Goal: Information Seeking & Learning: Find contact information

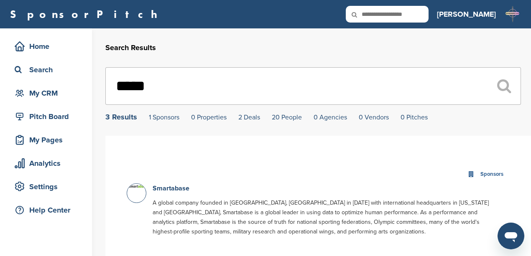
click at [429, 15] on input "text" at bounding box center [387, 14] width 83 height 17
type input "*********"
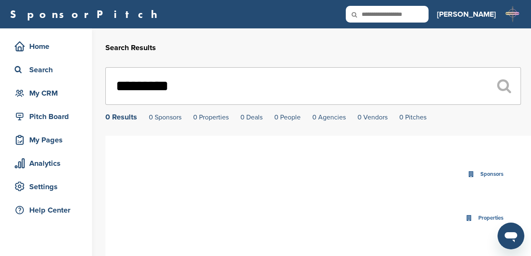
click at [428, 11] on input "text" at bounding box center [387, 14] width 83 height 17
type input "**********"
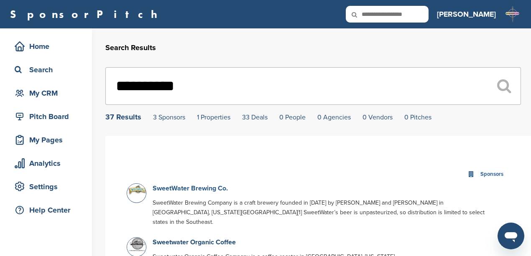
click at [171, 190] on link "SweetWater Brewing Co." at bounding box center [190, 188] width 75 height 8
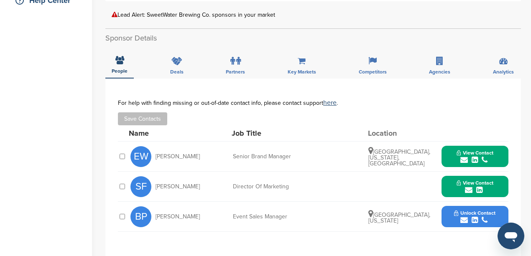
scroll to position [223, 0]
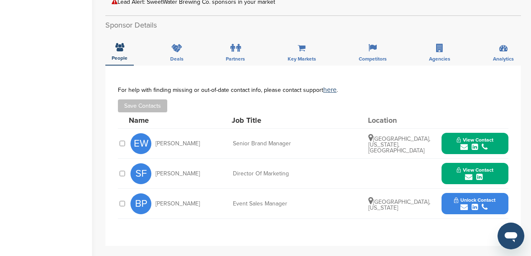
click at [467, 143] on icon "submit" at bounding box center [464, 147] width 8 height 8
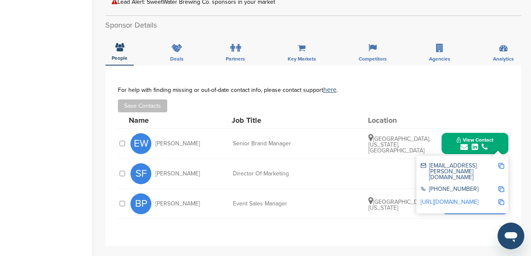
click at [462, 223] on div "**********" at bounding box center [313, 156] width 416 height 181
click at [502, 163] on img at bounding box center [501, 166] width 6 height 6
click at [500, 186] on img at bounding box center [501, 189] width 6 height 6
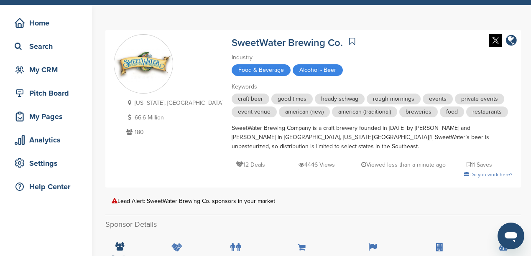
scroll to position [0, 0]
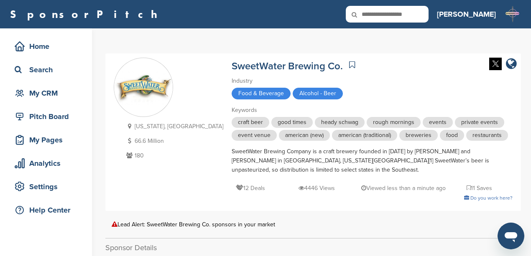
click at [429, 15] on input "text" at bounding box center [387, 14] width 83 height 17
type input "****"
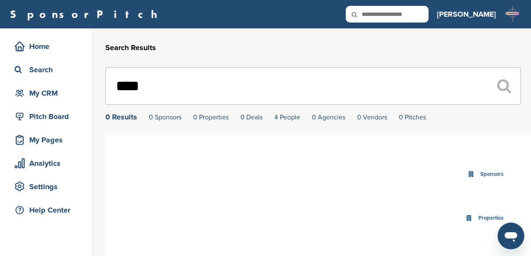
click at [426, 16] on input "text" at bounding box center [387, 14] width 83 height 17
type input "**********"
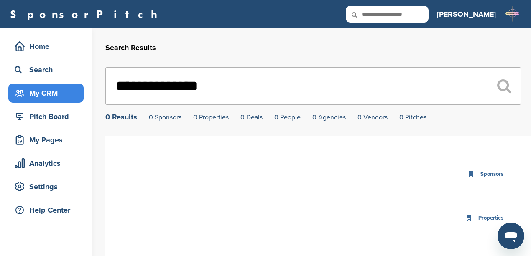
click at [43, 96] on div "My CRM" at bounding box center [48, 93] width 71 height 15
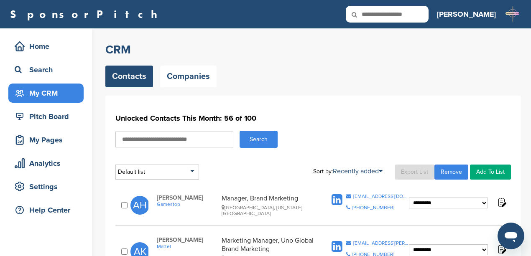
click at [185, 142] on input "text" at bounding box center [174, 140] width 118 height 16
type input "****"
click at [240, 131] on button "Search" at bounding box center [259, 139] width 38 height 17
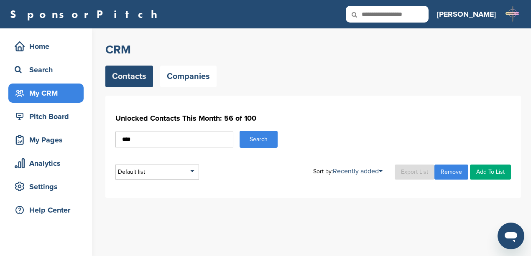
click at [185, 142] on input "****" at bounding box center [174, 140] width 118 height 16
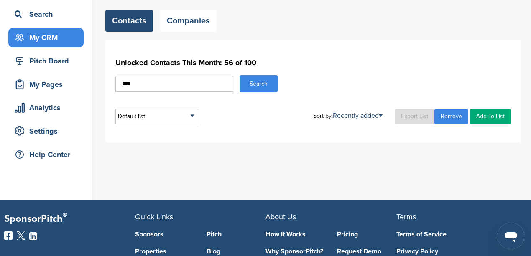
scroll to position [28, 0]
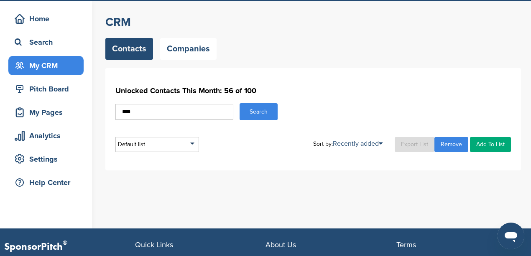
drag, startPoint x: 147, startPoint y: 114, endPoint x: 114, endPoint y: 115, distance: 33.1
click at [114, 115] on div "Unlocked Contacts This Month: 56 of 100 **** Search Default list Default List S…" at bounding box center [313, 119] width 416 height 102
click at [61, 59] on div "My CRM" at bounding box center [48, 65] width 71 height 15
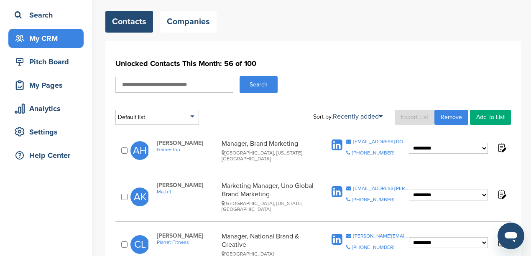
scroll to position [56, 0]
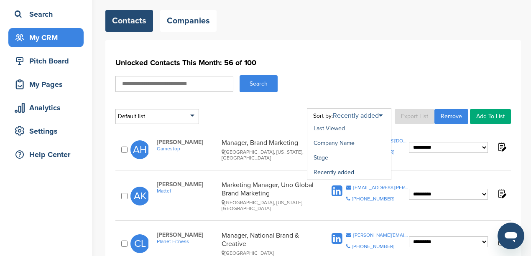
click at [362, 115] on link "Recently added" at bounding box center [358, 116] width 50 height 8
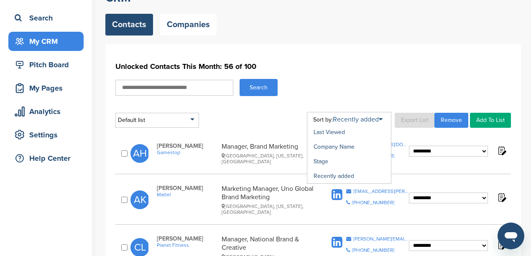
scroll to position [111, 0]
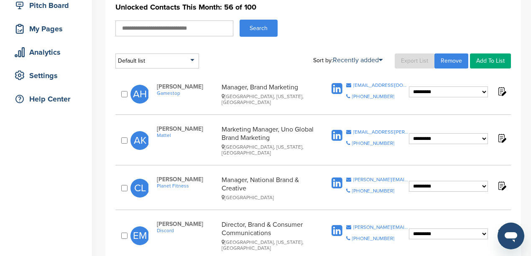
click at [508, 111] on div "**********" at bounding box center [313, 97] width 396 height 36
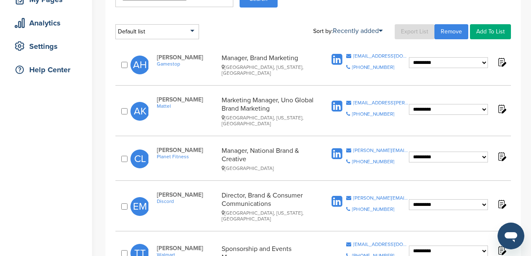
scroll to position [139, 0]
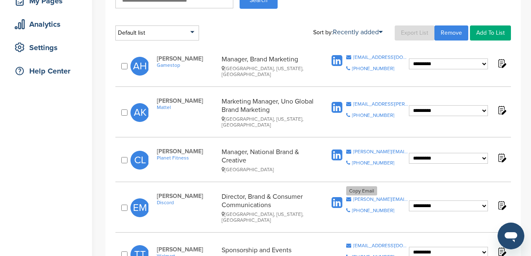
click at [360, 197] on div "erica.mapa@discordapp.com" at bounding box center [381, 199] width 56 height 5
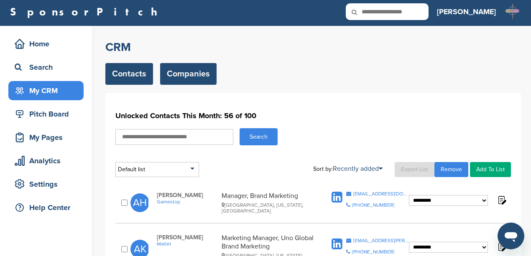
scroll to position [0, 0]
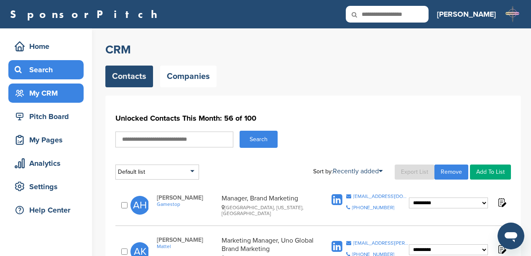
click at [44, 65] on div "Search" at bounding box center [48, 69] width 71 height 15
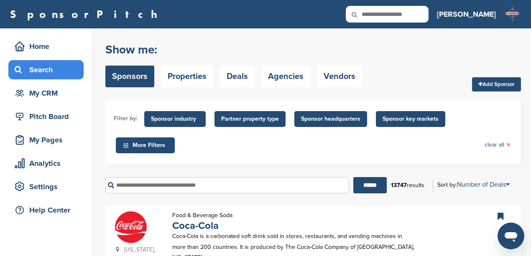
click at [183, 119] on span "Sponsor industry" at bounding box center [175, 119] width 48 height 9
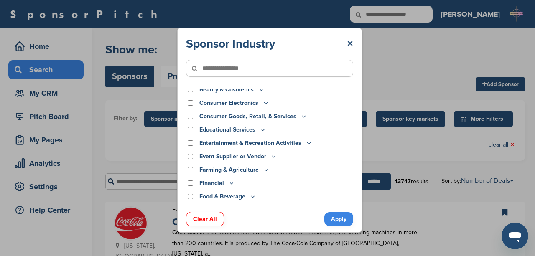
scroll to position [33, 0]
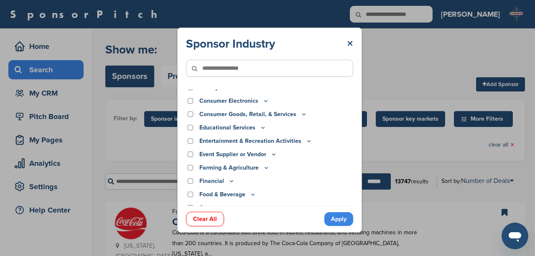
click at [263, 128] on icon at bounding box center [263, 127] width 7 height 7
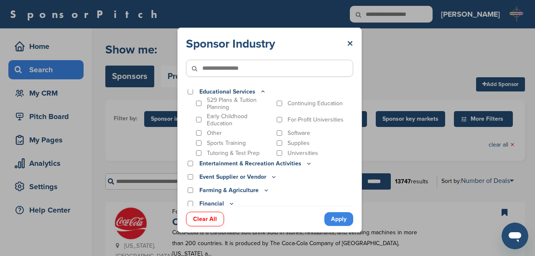
scroll to position [45, 0]
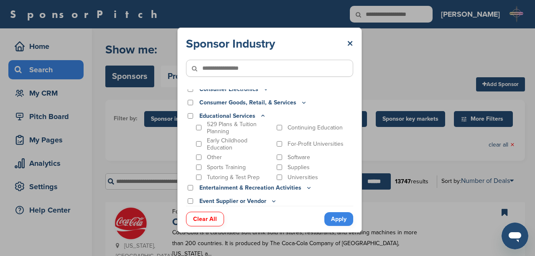
click at [262, 117] on icon at bounding box center [263, 115] width 7 height 7
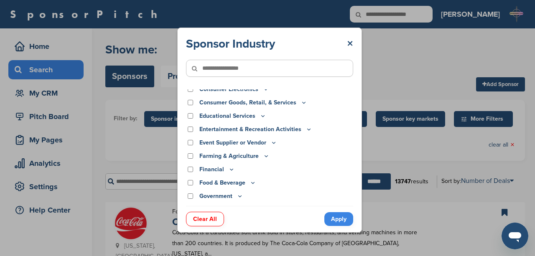
click at [306, 130] on icon at bounding box center [309, 129] width 7 height 7
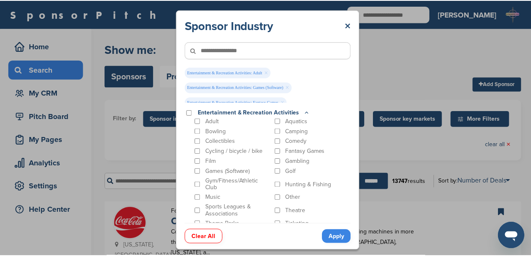
scroll to position [76, 0]
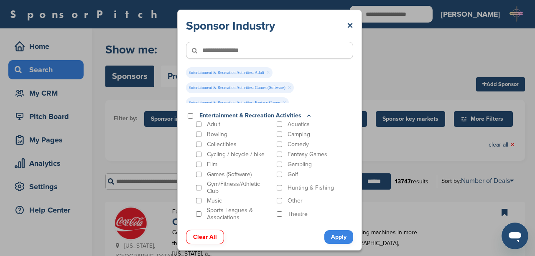
click at [340, 235] on link "Apply" at bounding box center [338, 237] width 29 height 14
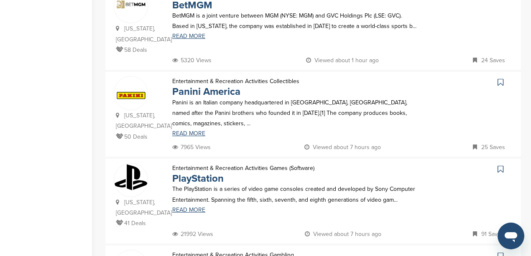
scroll to position [502, 0]
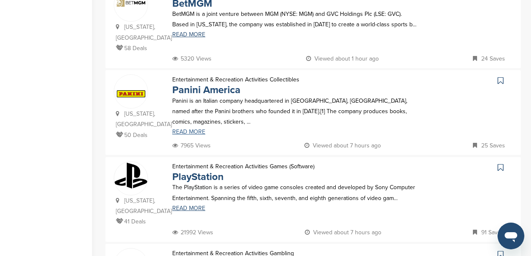
click at [198, 132] on link "READ MORE" at bounding box center [294, 132] width 245 height 6
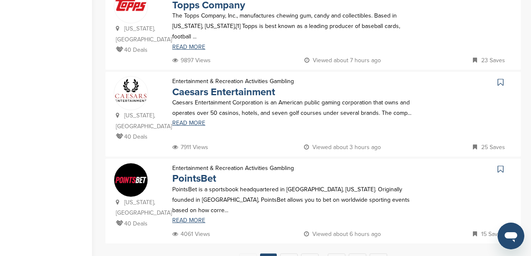
scroll to position [864, 0]
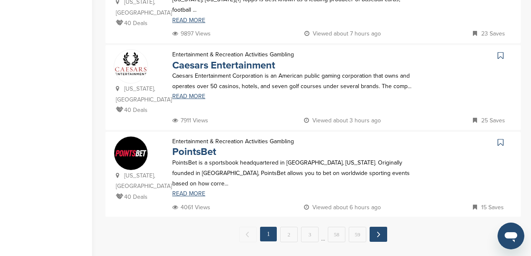
click at [379, 227] on link "Next →" at bounding box center [379, 234] width 18 height 15
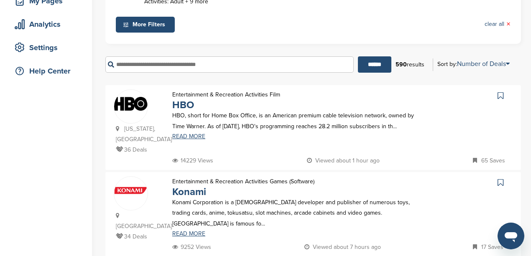
scroll to position [167, 0]
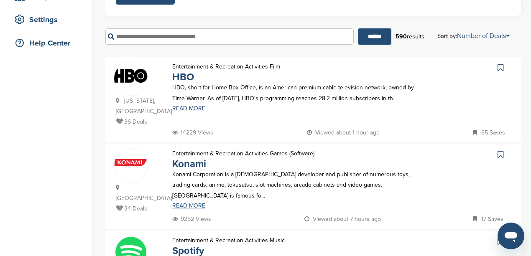
click at [194, 203] on link "READ MORE" at bounding box center [294, 206] width 245 height 6
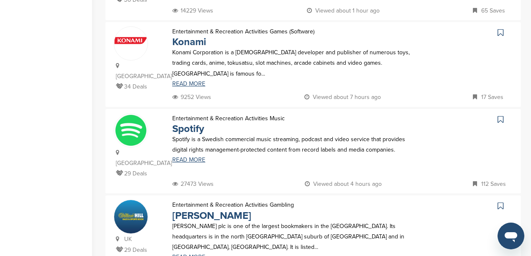
scroll to position [306, 0]
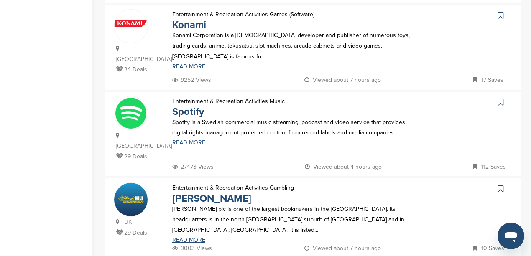
click at [189, 140] on link "READ MORE" at bounding box center [294, 143] width 245 height 6
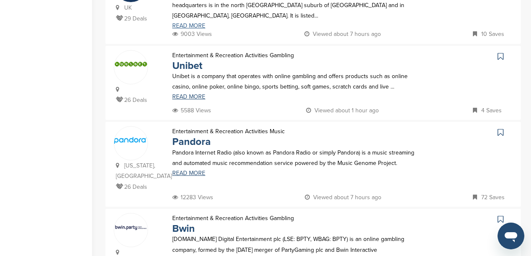
scroll to position [529, 0]
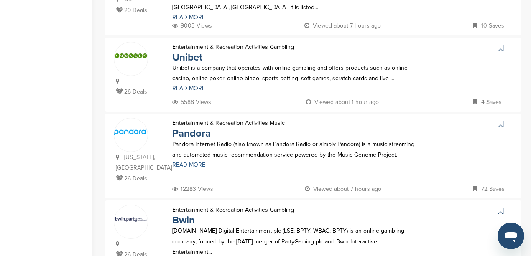
click at [189, 162] on link "READ MORE" at bounding box center [294, 165] width 245 height 6
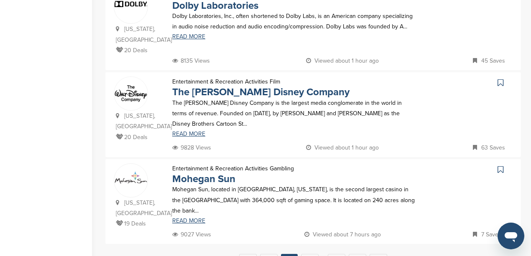
scroll to position [836, 0]
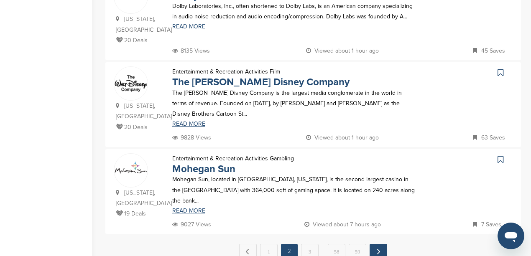
click at [381, 244] on link "Next →" at bounding box center [379, 251] width 18 height 15
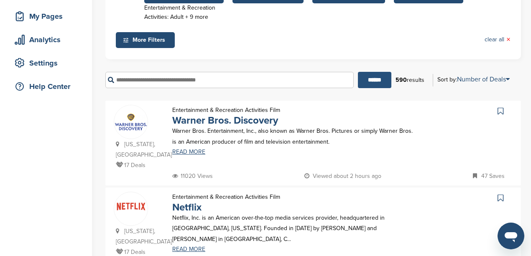
scroll to position [139, 0]
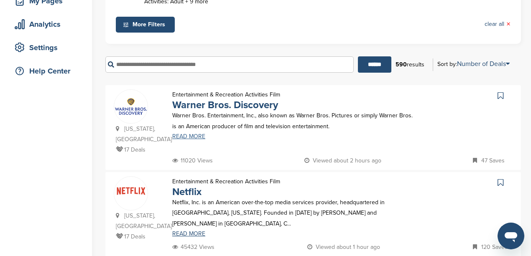
click at [189, 137] on link "READ MORE" at bounding box center [294, 137] width 245 height 6
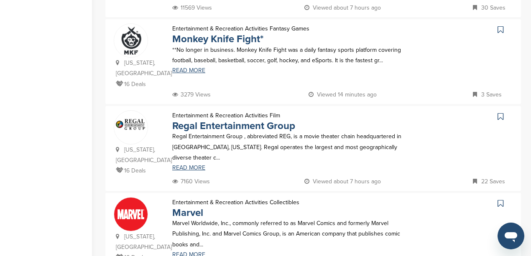
scroll to position [864, 0]
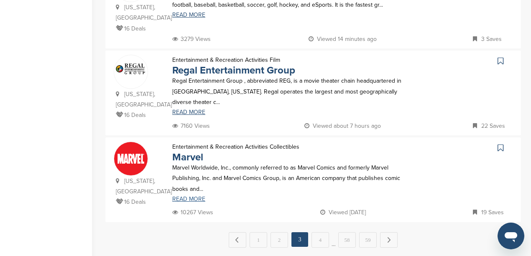
click at [189, 196] on link "READ MORE" at bounding box center [294, 199] width 245 height 6
click at [387, 232] on link "Next →" at bounding box center [389, 239] width 18 height 15
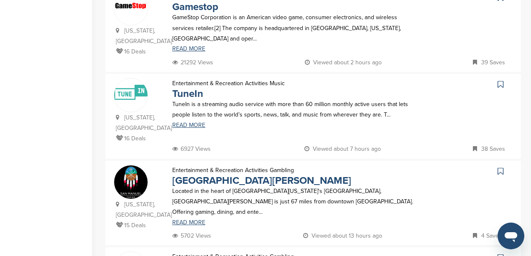
scroll to position [251, 0]
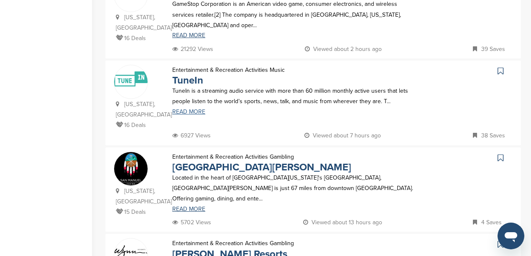
click at [189, 109] on link "READ MORE" at bounding box center [294, 112] width 245 height 6
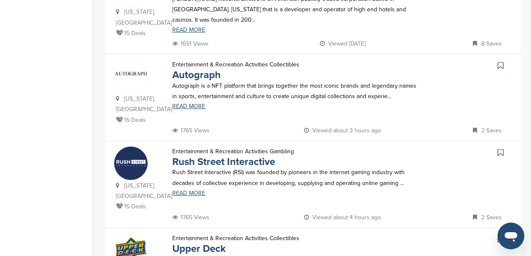
scroll to position [529, 0]
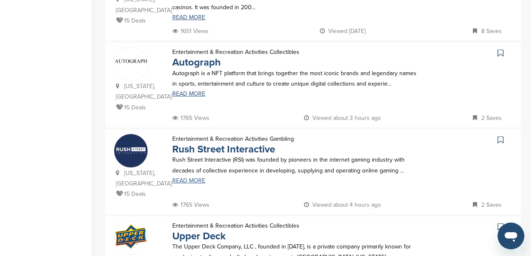
click at [187, 178] on link "READ MORE" at bounding box center [294, 181] width 245 height 6
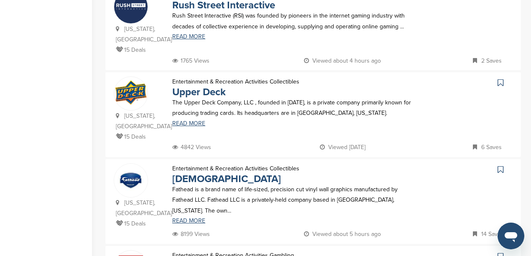
scroll to position [697, 0]
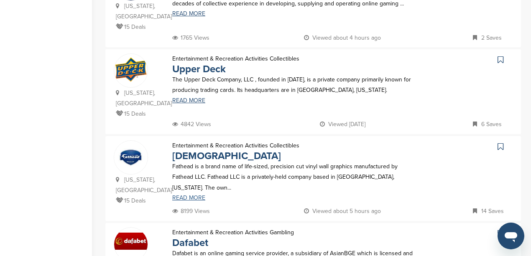
click at [186, 195] on link "READ MORE" at bounding box center [294, 198] width 245 height 6
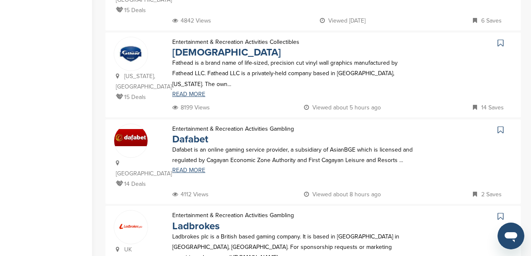
scroll to position [808, 0]
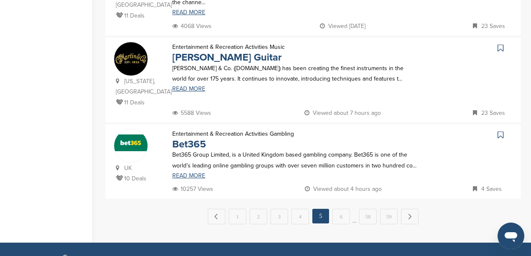
scroll to position [892, 0]
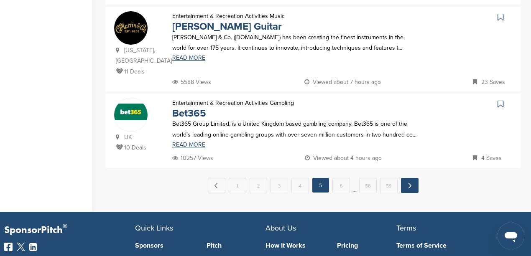
click at [409, 178] on link "Next →" at bounding box center [410, 185] width 18 height 15
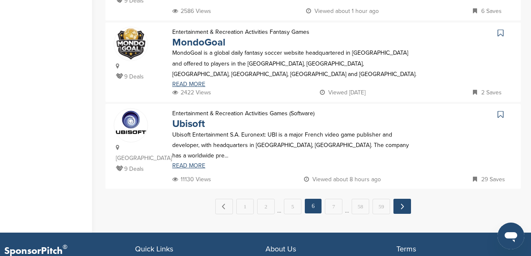
click at [399, 199] on link "Next →" at bounding box center [402, 206] width 18 height 15
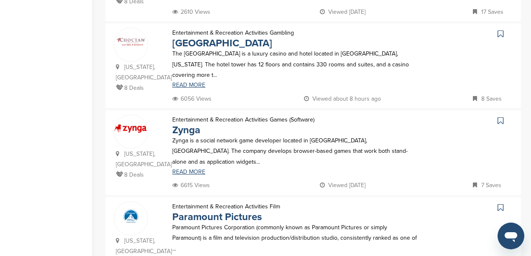
scroll to position [669, 0]
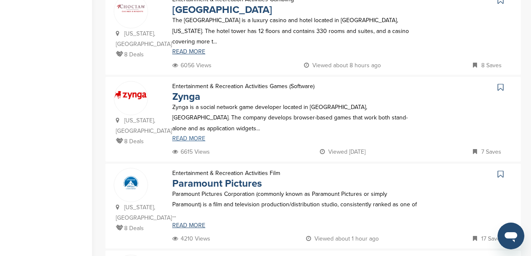
click at [189, 136] on link "READ MORE" at bounding box center [294, 139] width 245 height 6
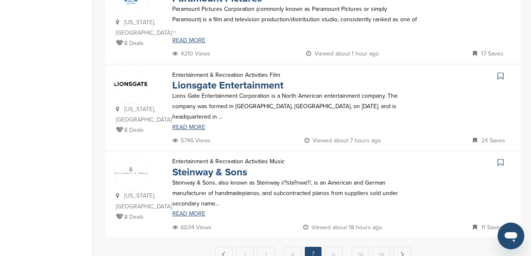
scroll to position [864, 0]
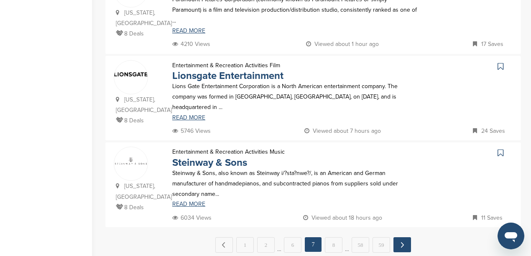
click at [397, 237] on link "Next →" at bounding box center [402, 244] width 18 height 15
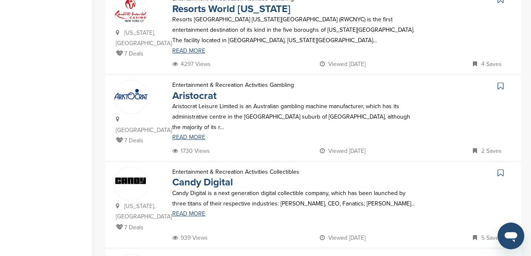
scroll to position [585, 0]
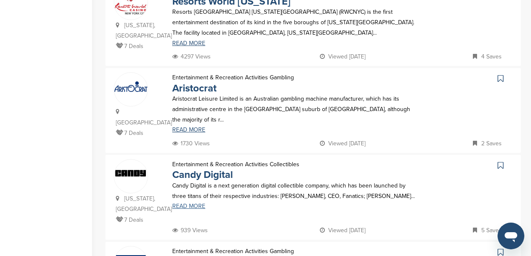
click at [191, 204] on link "READ MORE" at bounding box center [294, 207] width 245 height 6
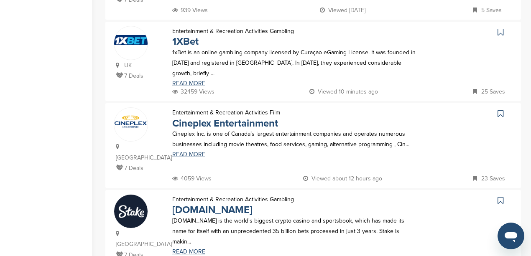
scroll to position [808, 0]
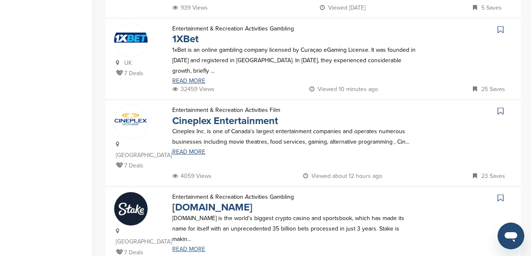
click at [197, 247] on link "READ MORE" at bounding box center [294, 250] width 245 height 6
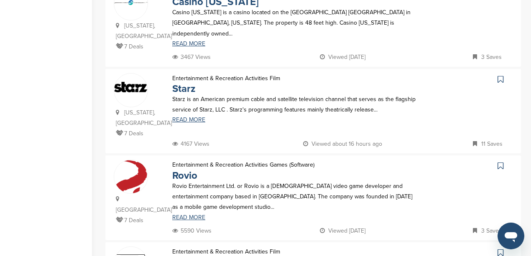
scroll to position [669, 0]
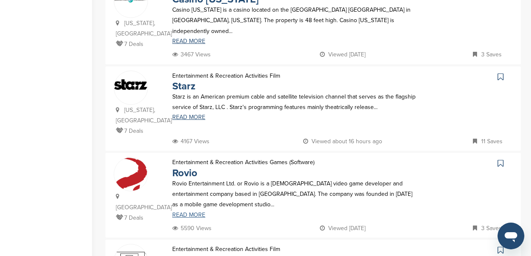
click at [189, 212] on link "READ MORE" at bounding box center [294, 215] width 245 height 6
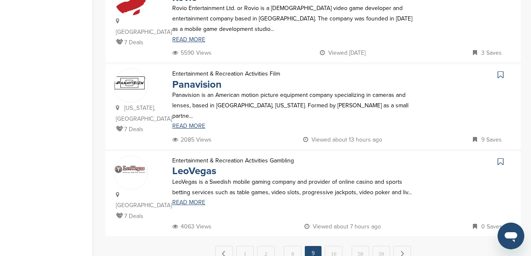
scroll to position [864, 0]
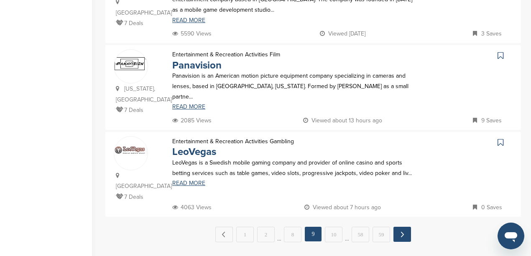
click at [397, 227] on link "Next →" at bounding box center [402, 234] width 18 height 15
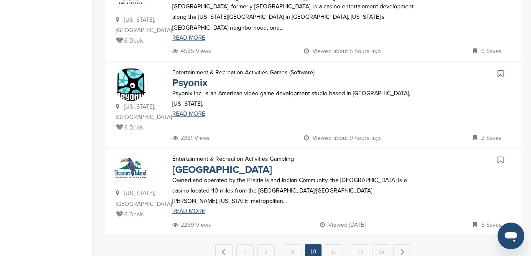
scroll to position [836, 0]
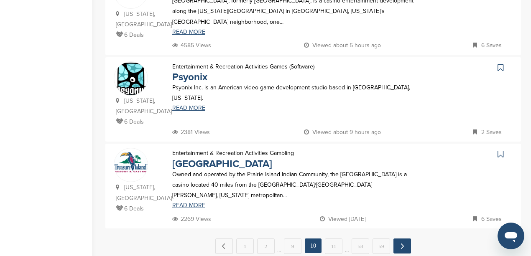
click at [404, 239] on link "Next →" at bounding box center [402, 246] width 18 height 15
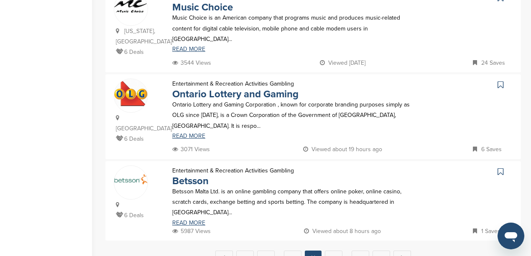
scroll to position [864, 0]
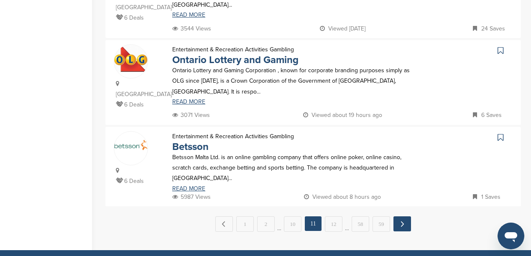
click at [395, 217] on link "Next →" at bounding box center [402, 224] width 18 height 15
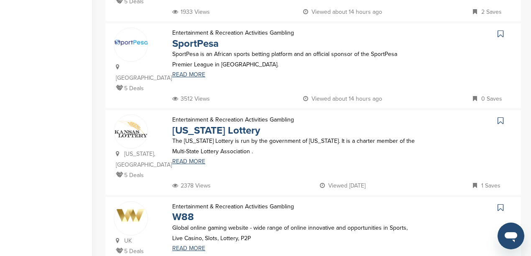
scroll to position [808, 0]
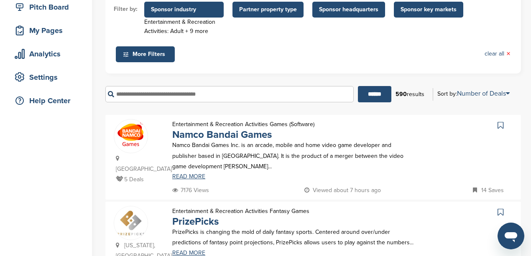
scroll to position [111, 0]
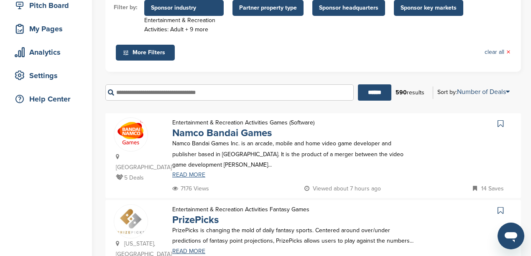
click at [187, 172] on link "READ MORE" at bounding box center [294, 175] width 245 height 6
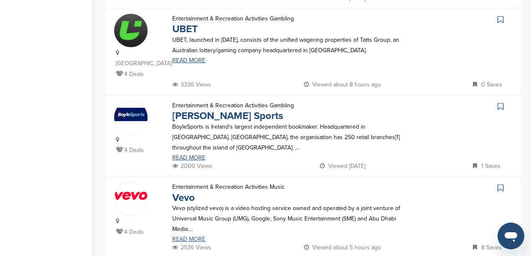
scroll to position [808, 0]
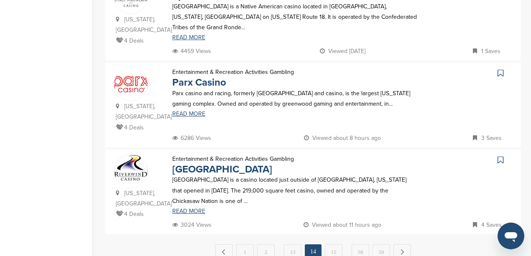
scroll to position [836, 0]
click at [402, 244] on link "Next →" at bounding box center [402, 251] width 18 height 15
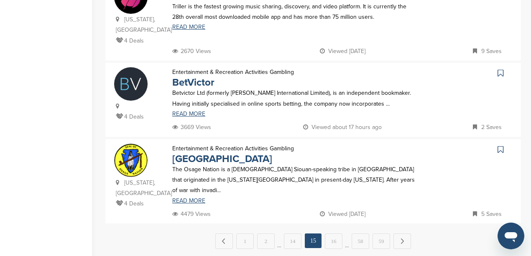
scroll to position [864, 0]
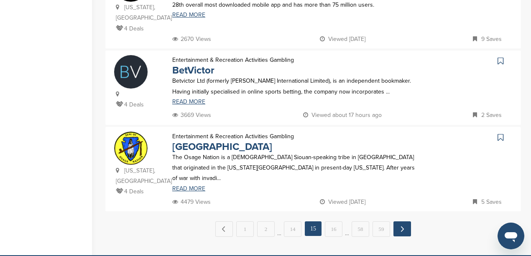
click at [403, 222] on link "Next →" at bounding box center [402, 229] width 18 height 15
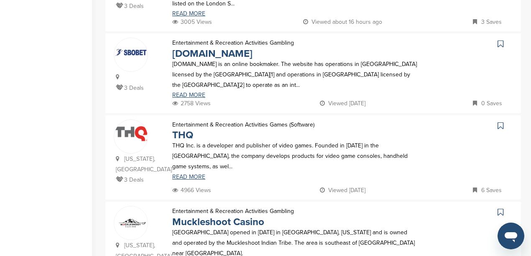
scroll to position [362, 0]
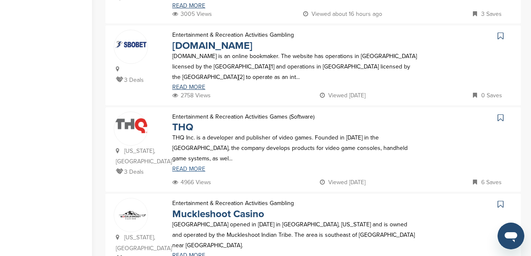
click at [189, 166] on link "READ MORE" at bounding box center [294, 169] width 245 height 6
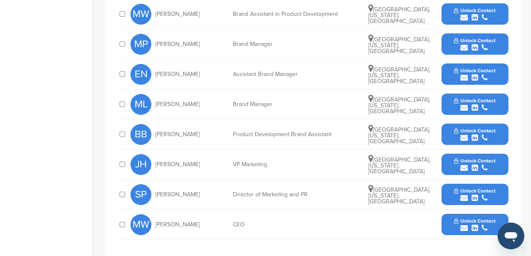
scroll to position [390, 0]
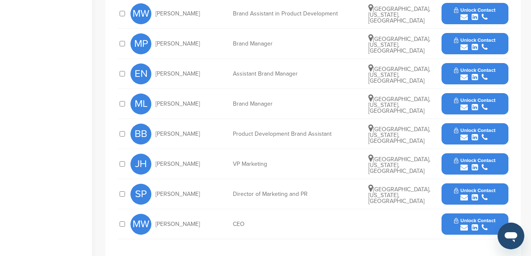
click at [450, 191] on button "Unlock Contact" at bounding box center [474, 194] width 61 height 25
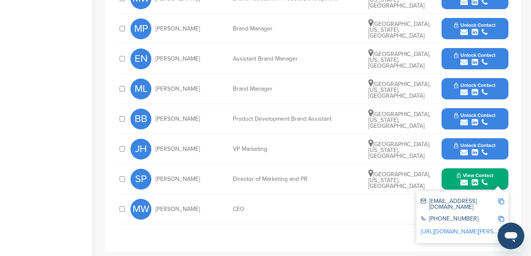
scroll to position [418, 0]
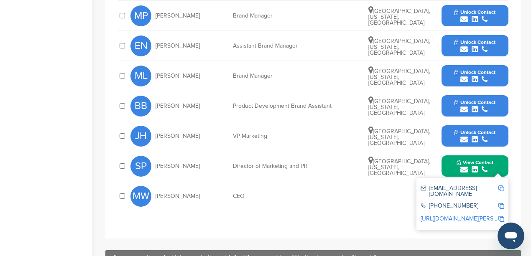
click at [475, 215] on link "https://www.linkedin.com/in/prusha" at bounding box center [472, 218] width 102 height 7
drag, startPoint x: 501, startPoint y: 190, endPoint x: 508, endPoint y: 184, distance: 9.2
click at [501, 190] on img at bounding box center [501, 189] width 6 height 6
drag, startPoint x: 499, startPoint y: 200, endPoint x: 505, endPoint y: 194, distance: 8.0
click at [499, 203] on img at bounding box center [501, 206] width 6 height 6
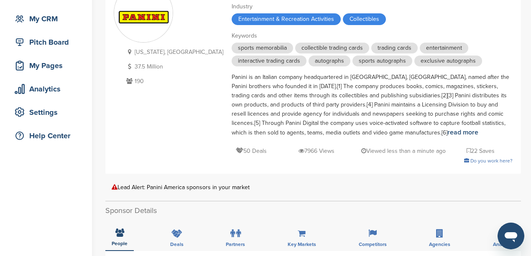
scroll to position [0, 0]
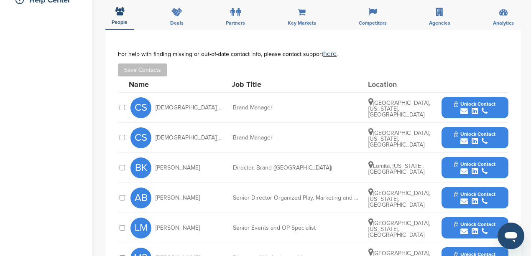
scroll to position [251, 0]
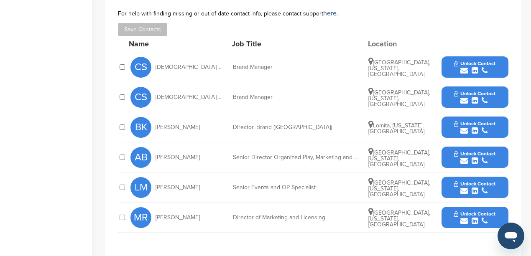
click at [463, 192] on icon "submit" at bounding box center [464, 191] width 8 height 8
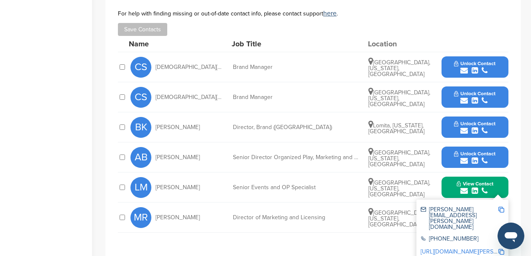
drag, startPoint x: 200, startPoint y: 187, endPoint x: 156, endPoint y: 187, distance: 44.3
click at [156, 187] on div "[PERSON_NAME]" at bounding box center [176, 187] width 92 height 21
copy span "[PERSON_NAME]"
click at [501, 209] on img at bounding box center [501, 210] width 6 height 6
copy span "[PERSON_NAME]"
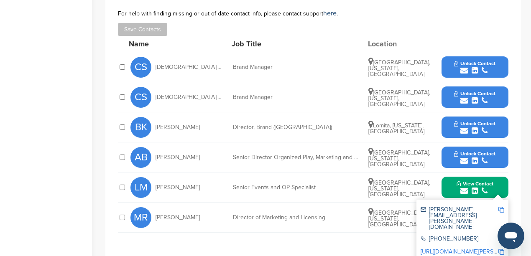
click at [71, 116] on div "Home Search My CRM Pitch Board My Pages Analytics Settings Help Center" at bounding box center [46, 91] width 92 height 627
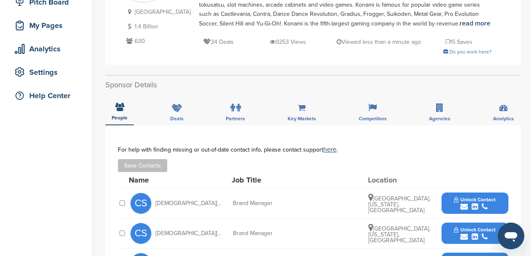
scroll to position [111, 0]
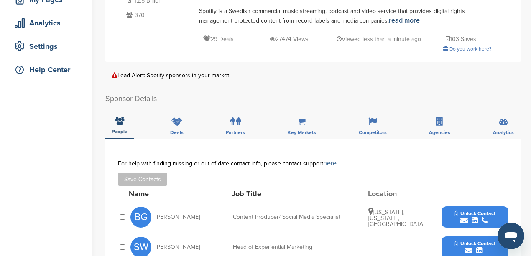
scroll to position [167, 0]
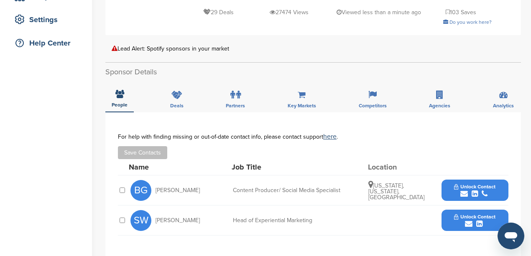
click at [467, 220] on icon "submit" at bounding box center [469, 224] width 8 height 8
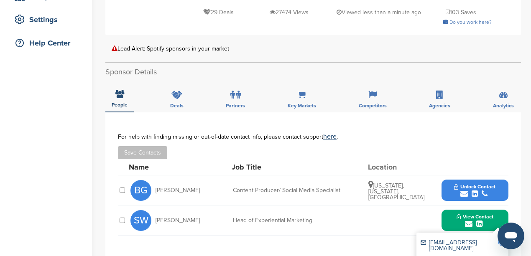
drag, startPoint x: 199, startPoint y: 205, endPoint x: 156, endPoint y: 209, distance: 43.6
click at [156, 210] on div "SW Sarah Waldman" at bounding box center [176, 220] width 92 height 21
copy span "Sarah Waldman"
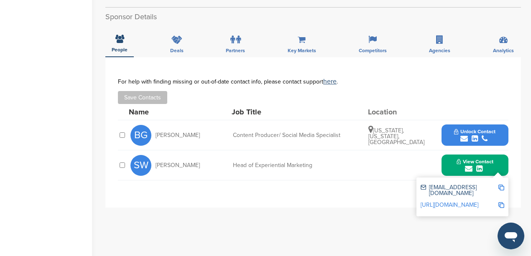
scroll to position [223, 0]
click at [502, 184] on img at bounding box center [501, 187] width 6 height 6
copy span "Sarah Waldman"
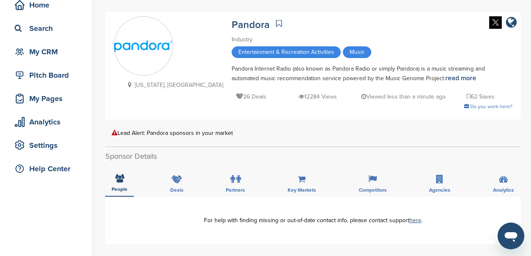
scroll to position [28, 0]
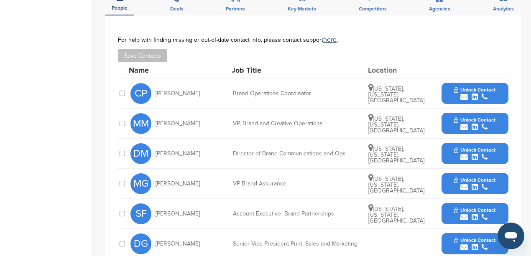
scroll to position [278, 0]
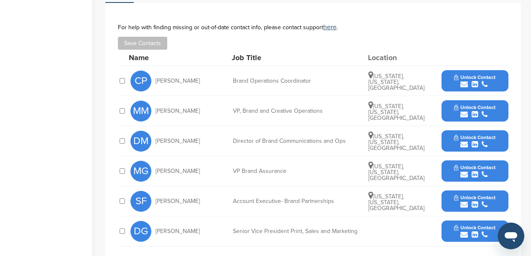
click at [467, 141] on icon "submit" at bounding box center [464, 145] width 8 height 8
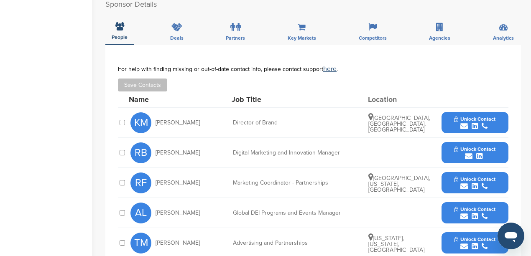
scroll to position [334, 0]
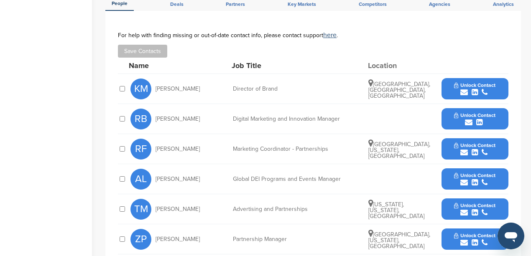
click at [464, 209] on icon "submit" at bounding box center [464, 213] width 8 height 8
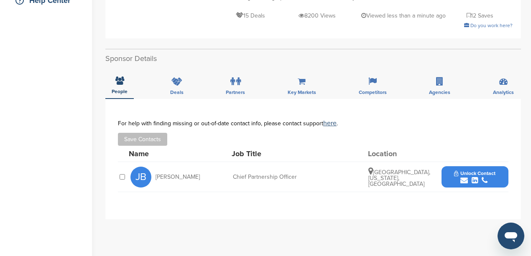
scroll to position [223, 0]
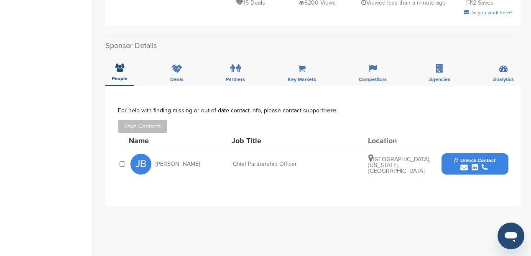
click at [462, 164] on icon "submit" at bounding box center [464, 168] width 8 height 8
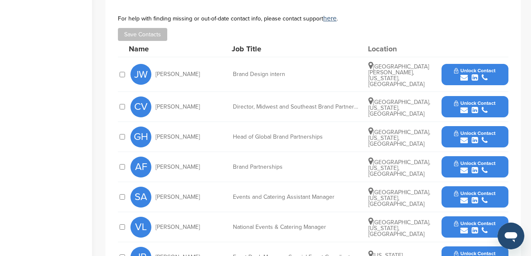
scroll to position [278, 0]
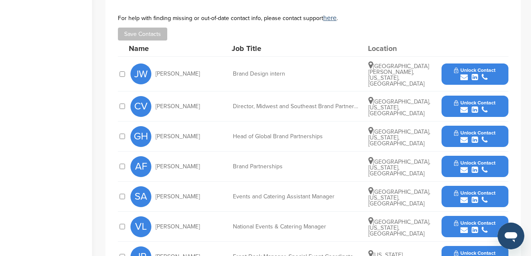
click at [462, 166] on icon "submit" at bounding box center [464, 170] width 8 height 8
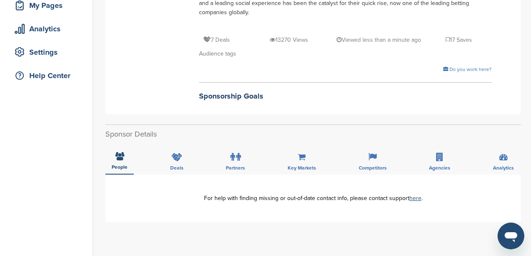
scroll to position [84, 0]
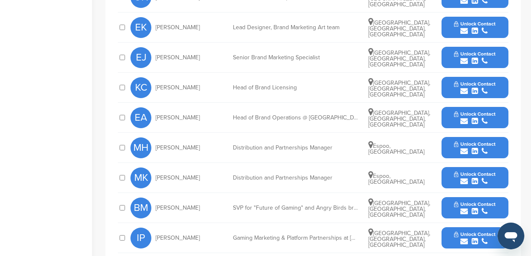
scroll to position [390, 0]
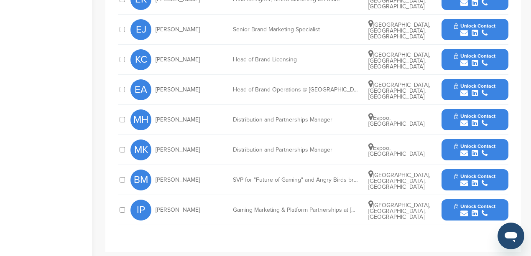
click at [466, 210] on icon "submit" at bounding box center [464, 214] width 8 height 8
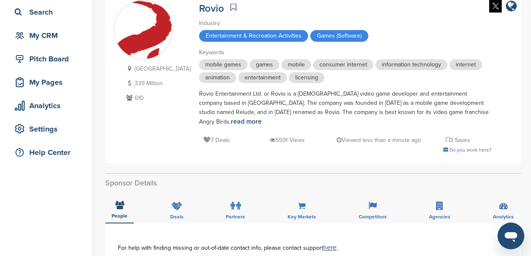
scroll to position [56, 0]
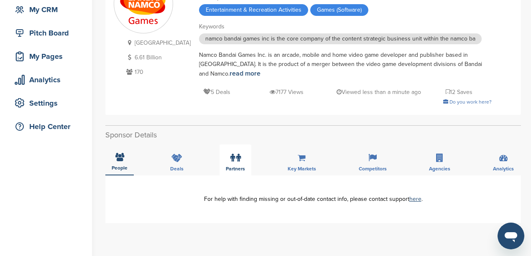
scroll to position [28, 0]
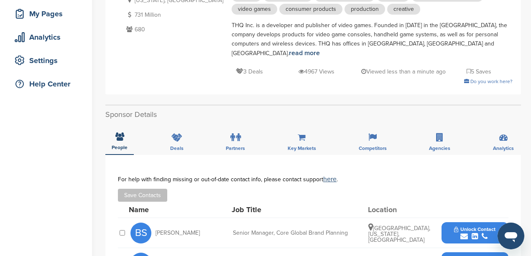
scroll to position [167, 0]
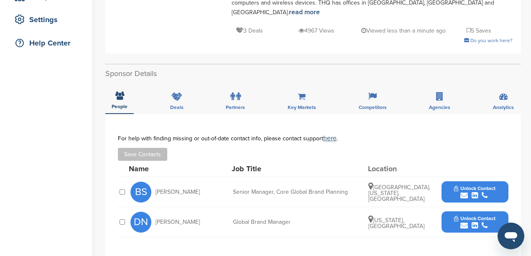
click at [462, 222] on icon "submit" at bounding box center [464, 226] width 8 height 8
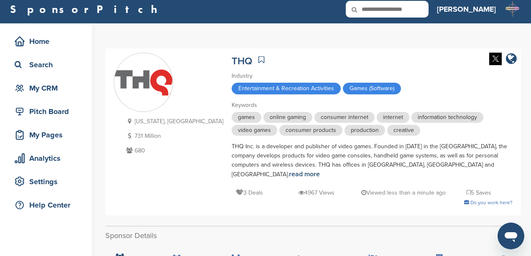
scroll to position [0, 0]
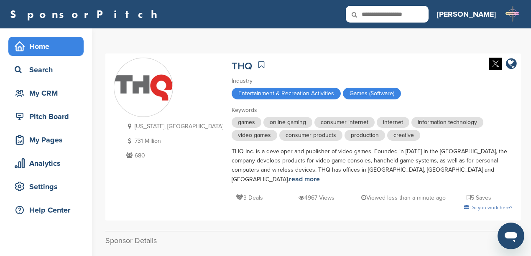
click at [51, 43] on div "Home" at bounding box center [48, 46] width 71 height 15
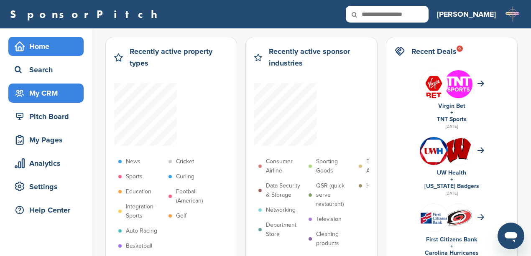
click at [41, 91] on div "My CRM" at bounding box center [48, 93] width 71 height 15
